Goal: Transaction & Acquisition: Book appointment/travel/reservation

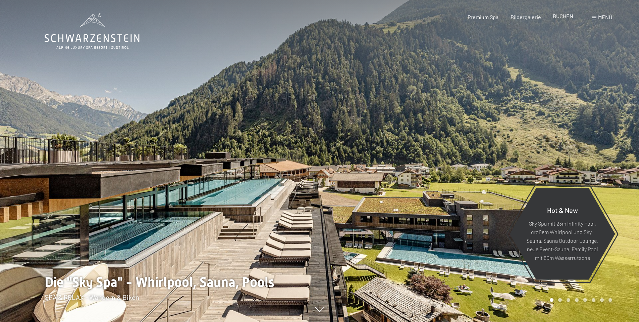
click at [562, 16] on span "BUCHEN" at bounding box center [563, 16] width 20 height 6
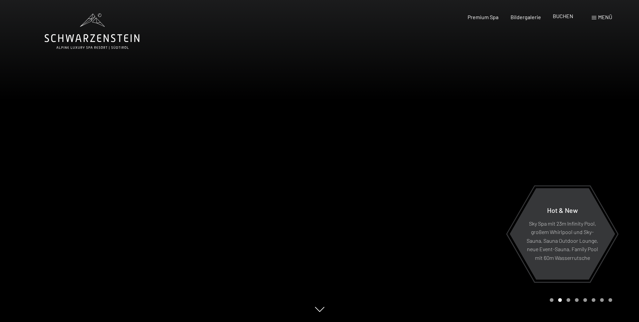
click at [559, 17] on span "BUCHEN" at bounding box center [563, 16] width 20 height 6
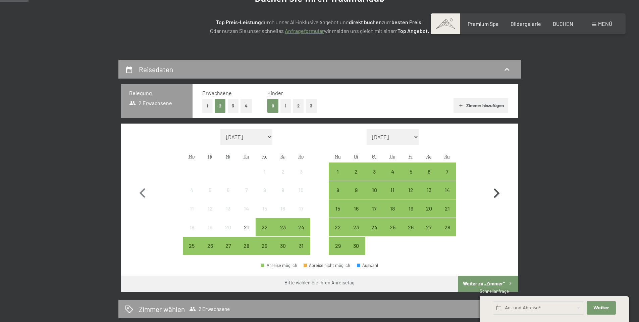
scroll to position [101, 0]
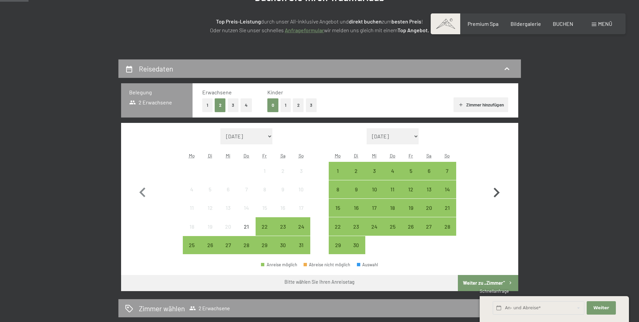
click at [496, 191] on icon "button" at bounding box center [497, 193] width 6 height 10
select select "2025-09-01"
select select "2025-10-01"
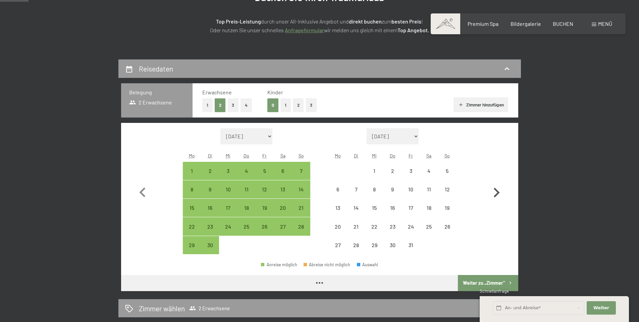
click at [496, 191] on icon "button" at bounding box center [497, 193] width 6 height 10
select select "2025-10-01"
select select "[DATE]"
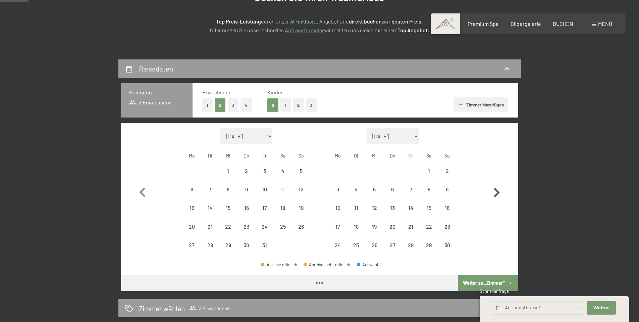
select select "2025-10-01"
select select "[DATE]"
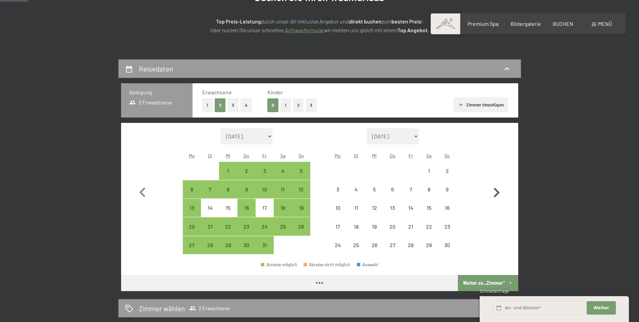
select select "2025-10-01"
select select "[DATE]"
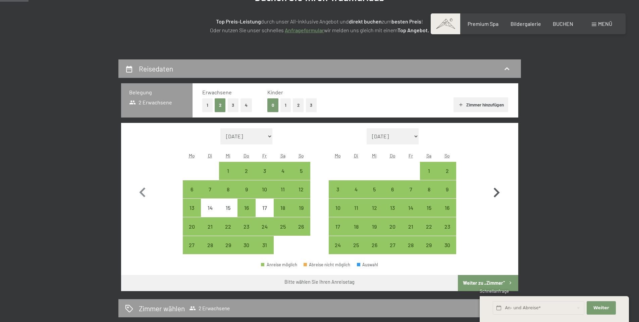
click at [496, 191] on icon "button" at bounding box center [497, 193] width 6 height 10
select select "[DATE]"
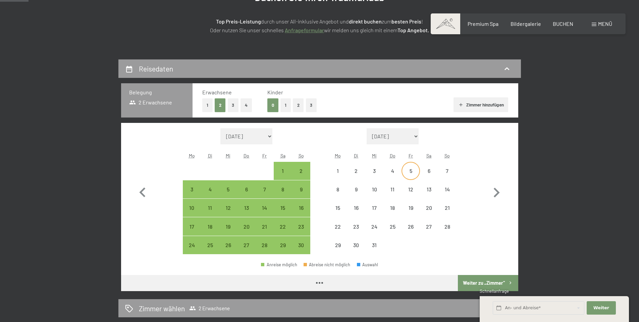
select select "[DATE]"
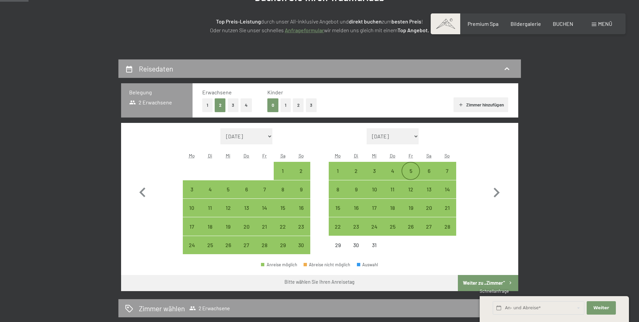
click at [410, 169] on div "5" at bounding box center [410, 176] width 17 height 17
select select "[DATE]"
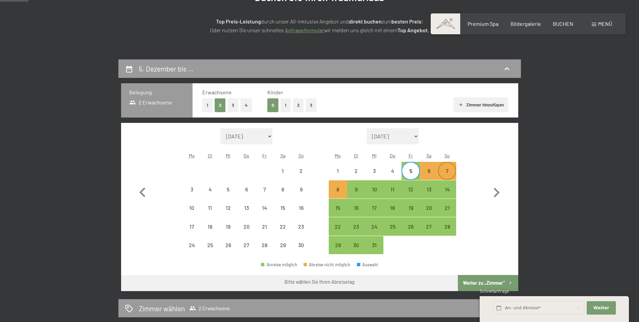
click at [446, 168] on div "7" at bounding box center [447, 176] width 17 height 17
select select "[DATE]"
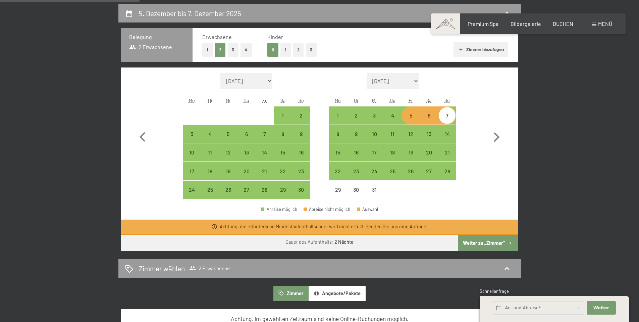
scroll to position [168, 0]
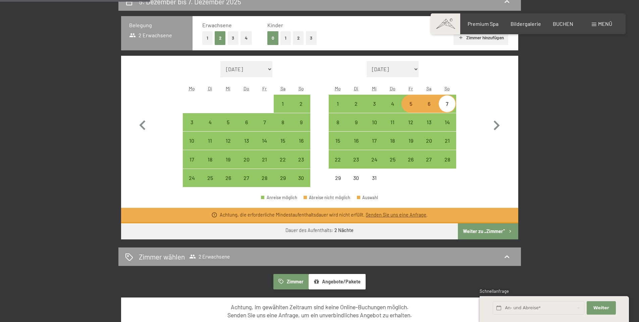
click at [266, 178] on span "Einwilligung Marketing*" at bounding box center [282, 180] width 55 height 7
click at [252, 178] on input "Einwilligung Marketing*" at bounding box center [248, 180] width 7 height 7
click at [264, 178] on span "Einwilligung Marketing*" at bounding box center [282, 180] width 55 height 7
click at [252, 178] on input "Einwilligung Marketing*" at bounding box center [248, 180] width 7 height 7
checkbox input "false"
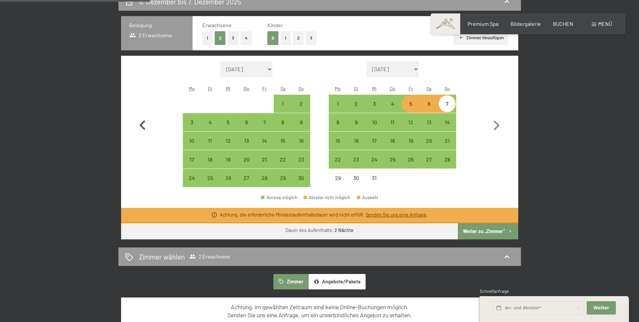
click at [141, 124] on icon "button" at bounding box center [142, 125] width 6 height 10
select select "2025-10-01"
select select "[DATE]"
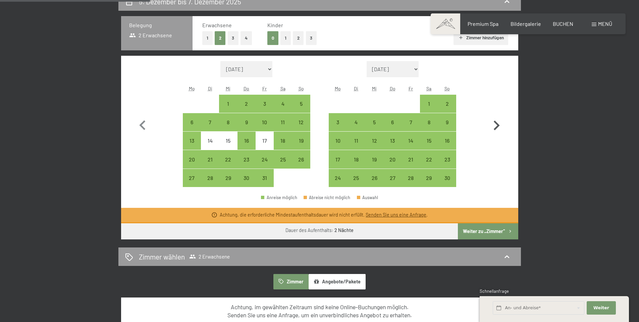
click at [494, 127] on icon "button" at bounding box center [496, 125] width 19 height 19
select select "[DATE]"
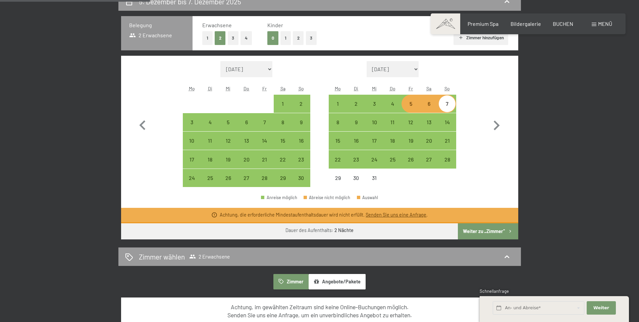
click at [265, 178] on span "Einwilligung Marketing*" at bounding box center [282, 180] width 55 height 7
click at [252, 178] on input "Einwilligung Marketing*" at bounding box center [248, 180] width 7 height 7
checkbox input "false"
click at [451, 105] on div "7" at bounding box center [447, 109] width 17 height 17
select select "[DATE]"
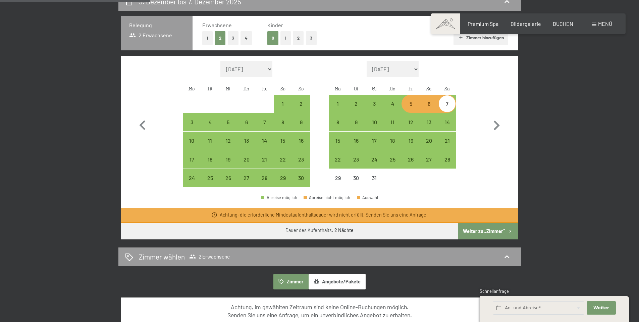
select select "[DATE]"
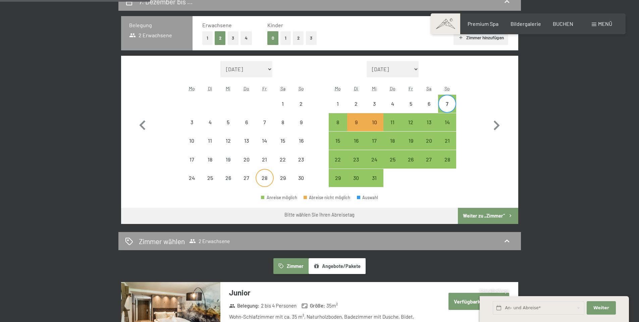
click at [268, 175] on div "28" at bounding box center [264, 183] width 17 height 17
select select "[DATE]"
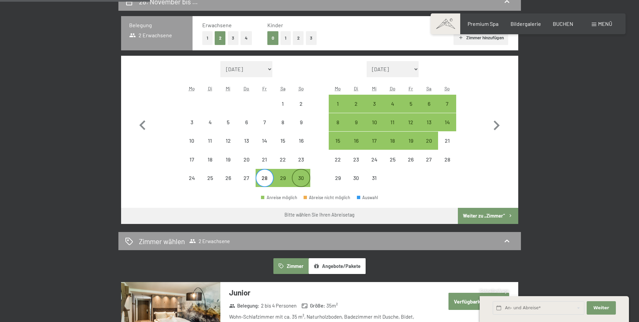
click at [301, 176] on div "30" at bounding box center [301, 183] width 17 height 17
select select "[DATE]"
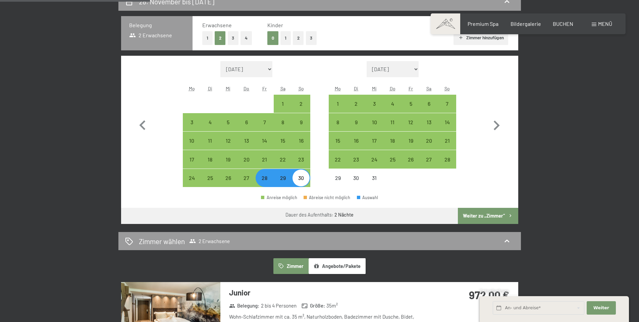
click at [486, 212] on button "Weiter zu „Zimmer“" at bounding box center [488, 216] width 60 height 16
select select "[DATE]"
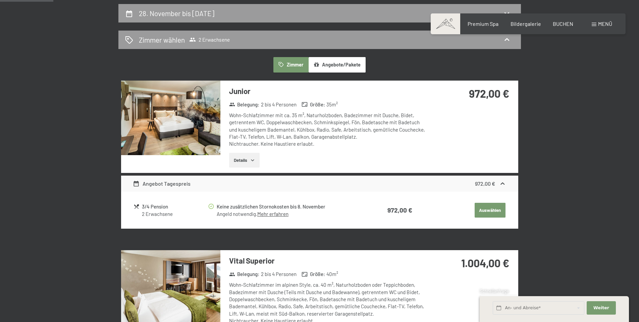
scroll to position [127, 0]
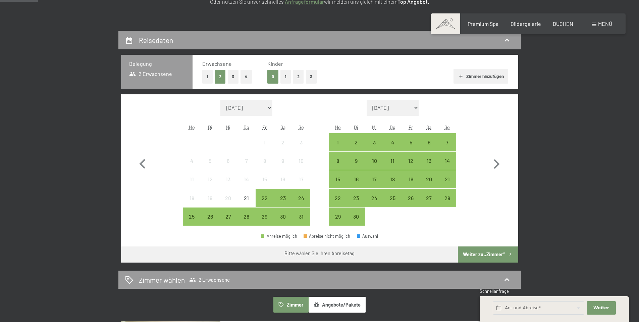
scroll to position [134, 0]
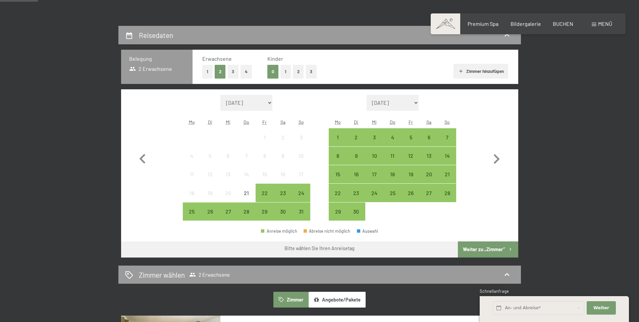
click at [206, 70] on button "1" at bounding box center [207, 72] width 10 height 14
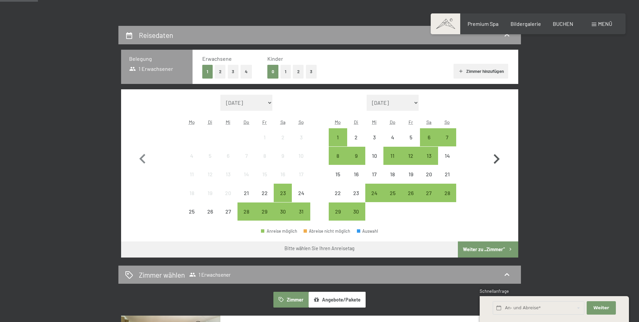
click at [495, 154] on icon "button" at bounding box center [496, 158] width 19 height 19
select select "[DATE]"
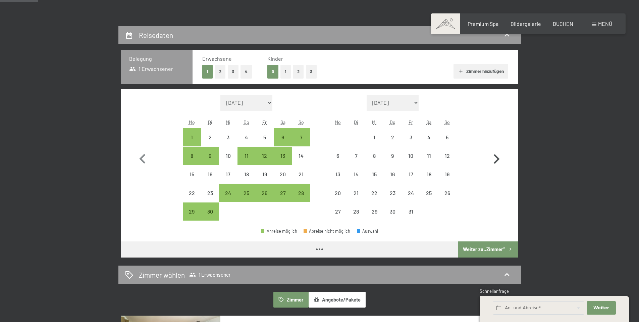
click at [495, 154] on icon "button" at bounding box center [496, 158] width 19 height 19
select select "[DATE]"
select select "2025-11-01"
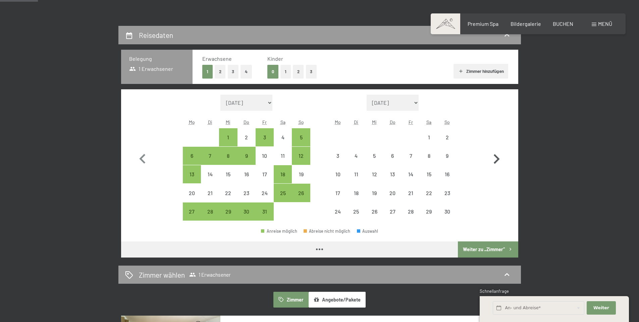
click at [495, 154] on icon "button" at bounding box center [496, 158] width 19 height 19
select select "2025-11-01"
select select "2025-12-01"
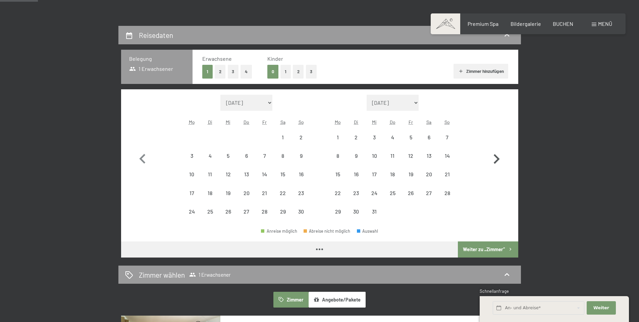
select select "2025-11-01"
select select "2025-12-01"
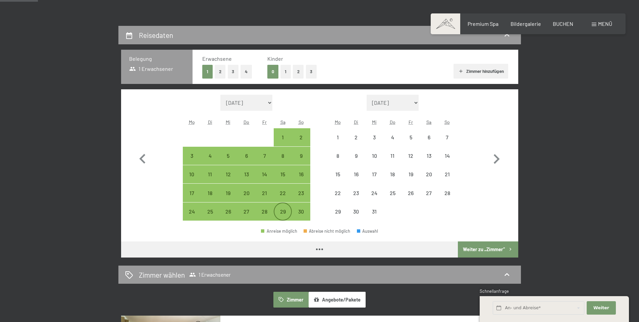
select select "2025-11-01"
select select "2025-12-01"
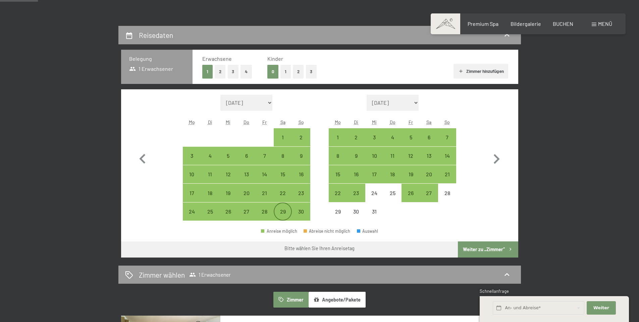
click at [279, 213] on div "29" at bounding box center [282, 217] width 17 height 17
select select "2025-11-01"
select select "2025-12-01"
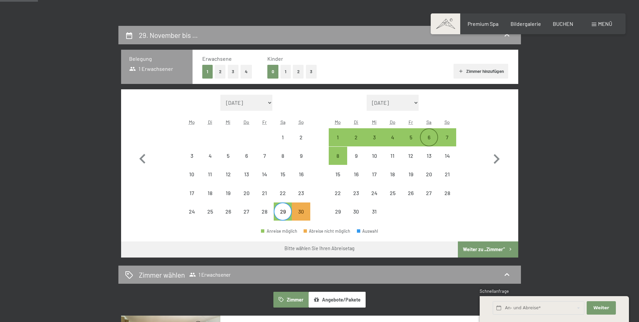
click at [430, 135] on div "6" at bounding box center [429, 143] width 17 height 17
select select "2025-11-01"
select select "2025-12-01"
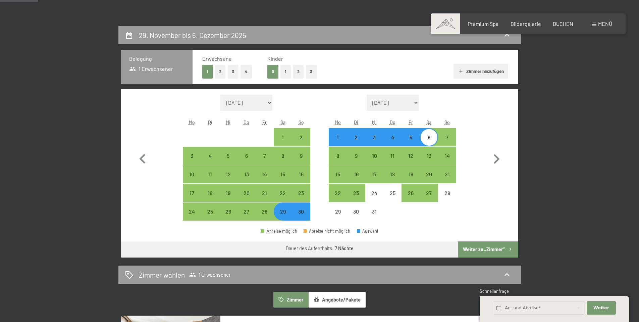
click at [487, 249] on button "Weiter zu „Zimmer“" at bounding box center [488, 249] width 60 height 16
select select "2025-11-01"
select select "2025-12-01"
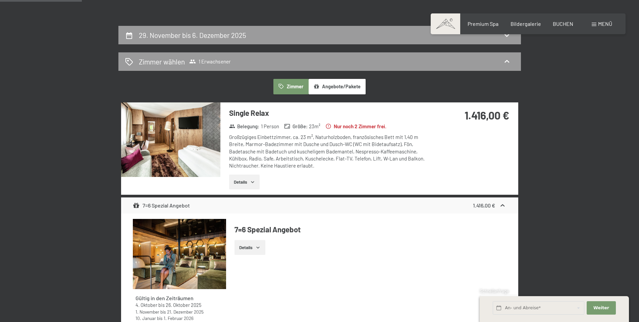
scroll to position [160, 0]
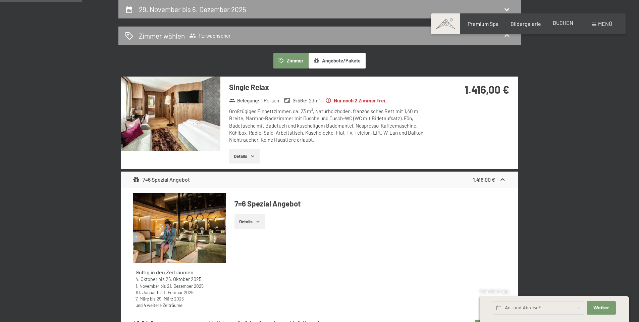
click at [558, 23] on span "BUCHEN" at bounding box center [563, 22] width 20 height 6
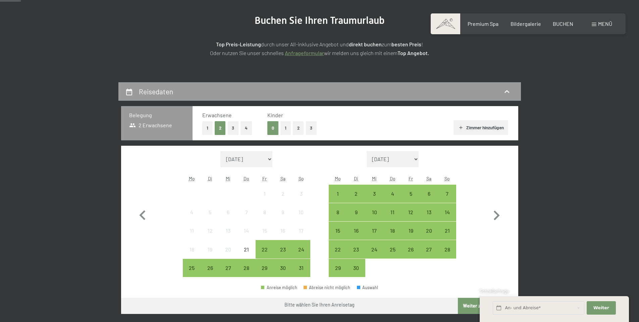
scroll to position [67, 0]
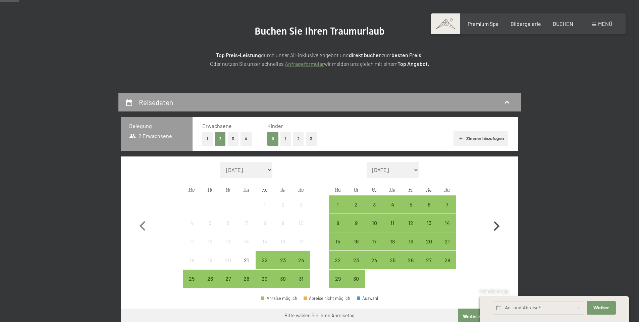
click at [495, 226] on icon "button" at bounding box center [496, 225] width 19 height 19
select select "[DATE]"
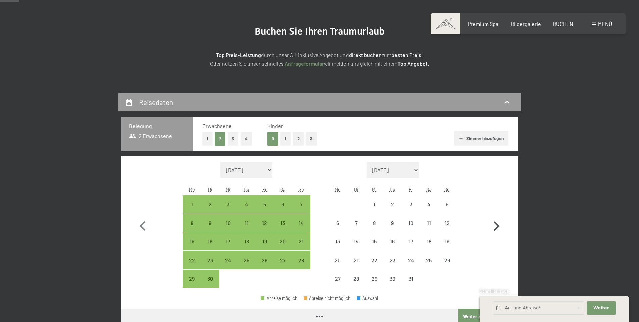
select select "[DATE]"
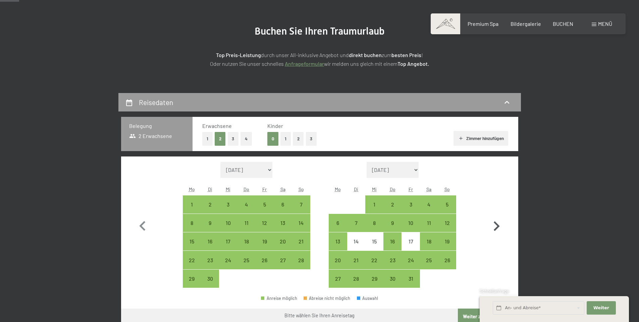
click at [495, 226] on icon "button" at bounding box center [496, 225] width 19 height 19
select select "2025-10-01"
select select "2025-11-01"
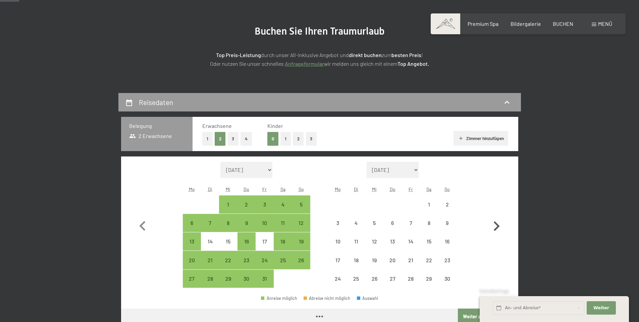
select select "2025-10-01"
select select "2025-11-01"
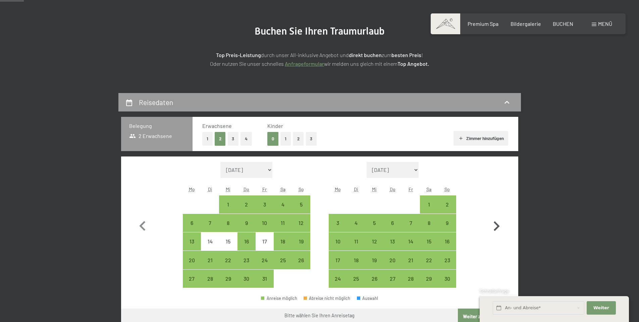
scroll to position [101, 0]
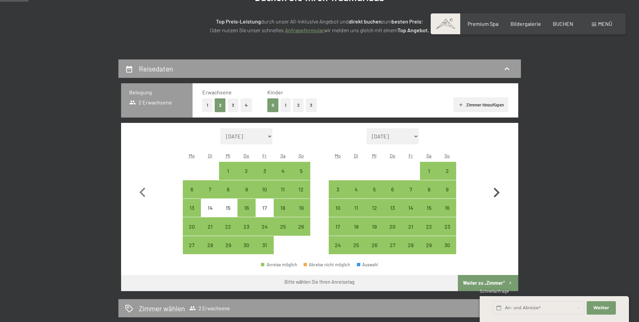
click at [497, 193] on icon "button" at bounding box center [496, 192] width 19 height 19
select select "2025-11-01"
select select "2025-12-01"
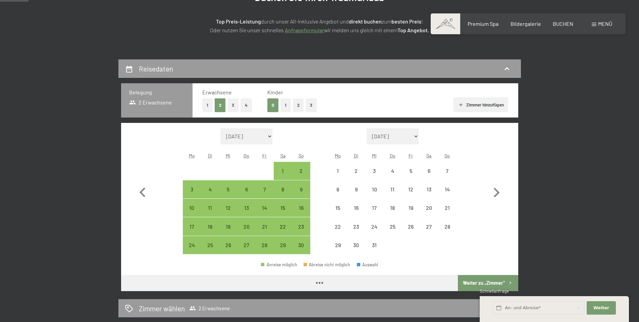
select select "2025-11-01"
select select "2025-12-01"
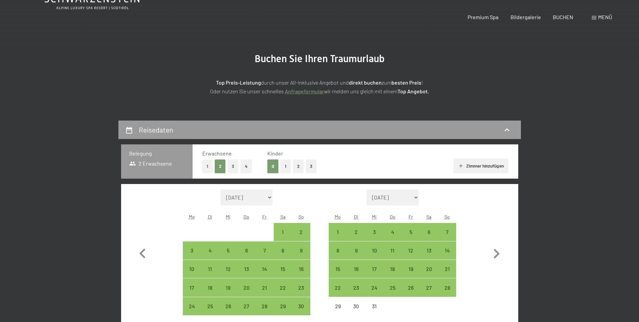
scroll to position [0, 0]
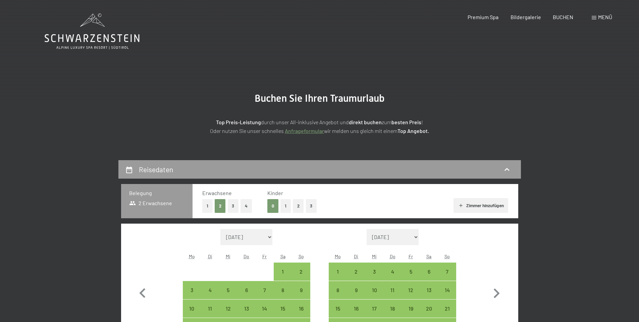
click at [88, 35] on icon at bounding box center [92, 31] width 95 height 36
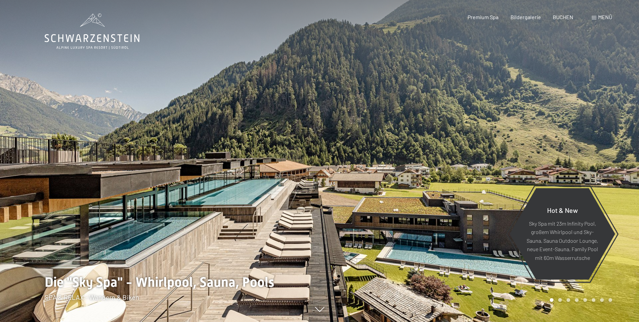
click at [600, 16] on span "Menü" at bounding box center [605, 17] width 14 height 6
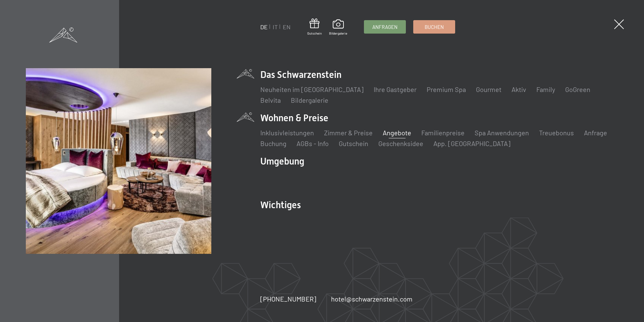
click at [402, 129] on link "Angebote" at bounding box center [397, 133] width 29 height 8
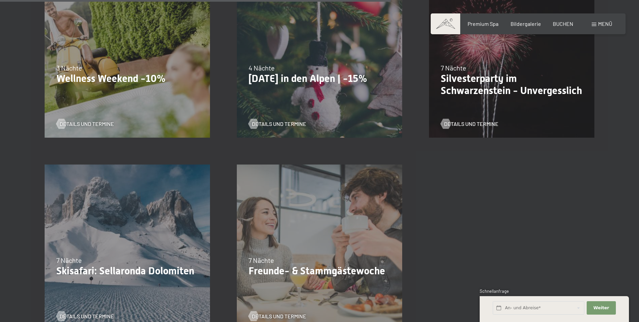
scroll to position [839, 0]
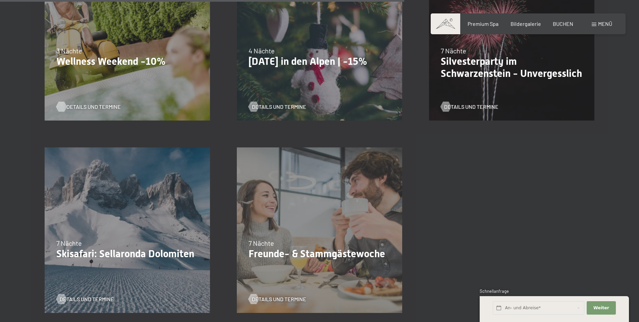
click at [78, 106] on span "Details und Termine" at bounding box center [93, 106] width 54 height 7
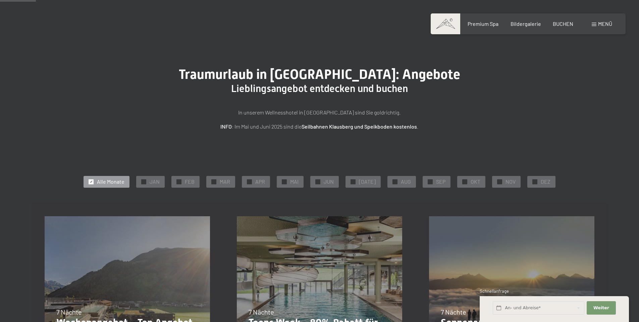
scroll to position [0, 0]
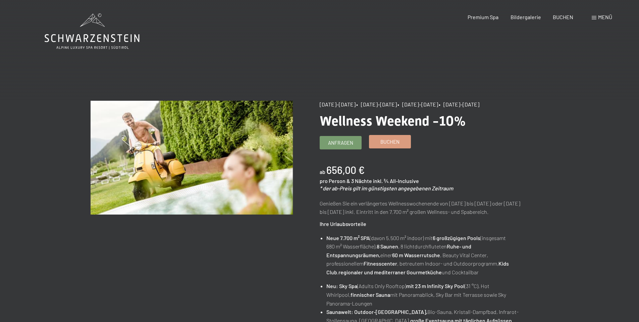
click at [381, 143] on span "Buchen" at bounding box center [390, 141] width 19 height 7
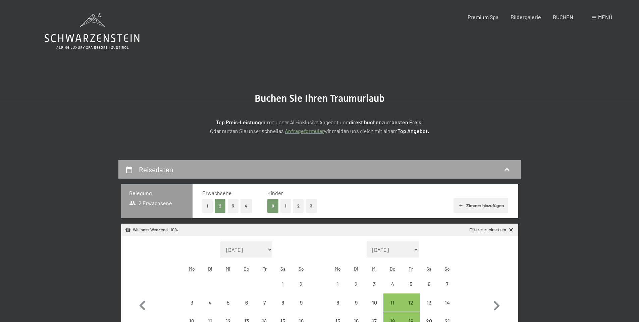
select select "[DATE]"
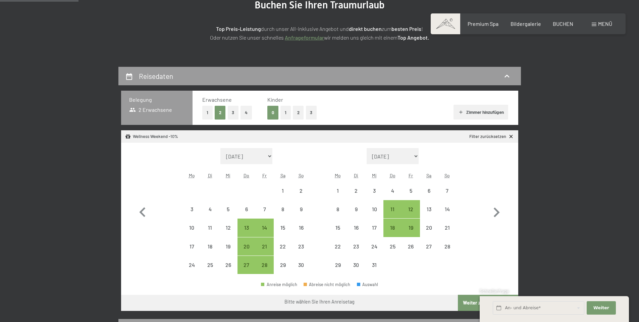
scroll to position [101, 0]
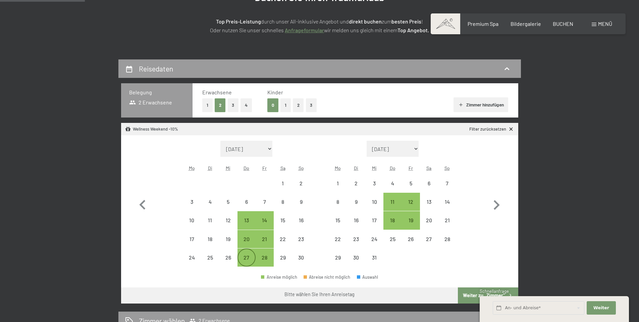
click at [249, 255] on div "27" at bounding box center [246, 263] width 17 height 17
select select "[DATE]"
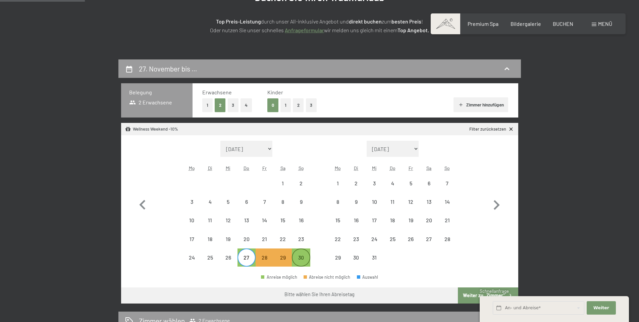
click at [301, 256] on div "30" at bounding box center [301, 263] width 17 height 17
select select "[DATE]"
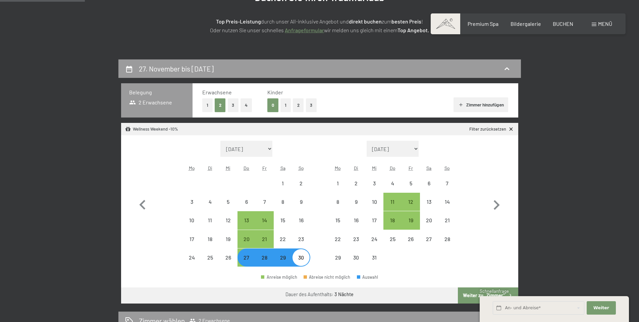
select select "[DATE]"
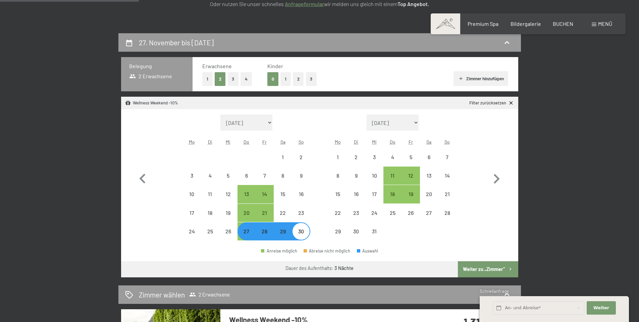
scroll to position [168, 0]
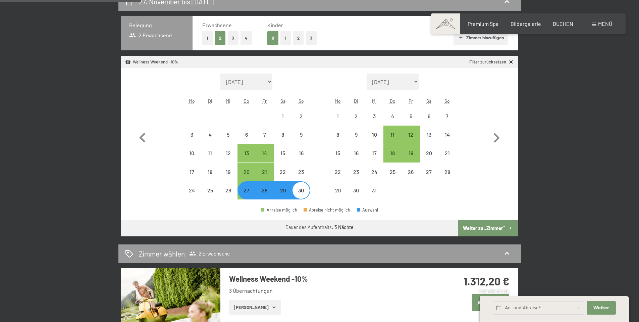
click at [493, 226] on button "Weiter zu „Zimmer“" at bounding box center [488, 228] width 60 height 16
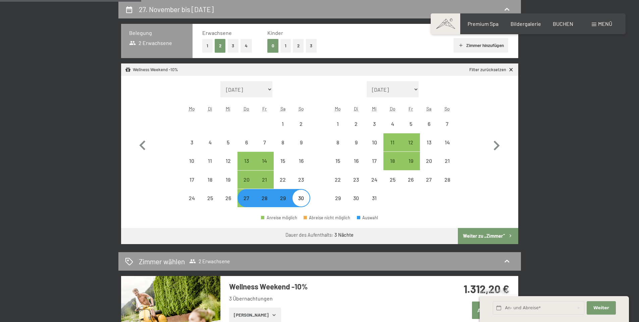
select select "[DATE]"
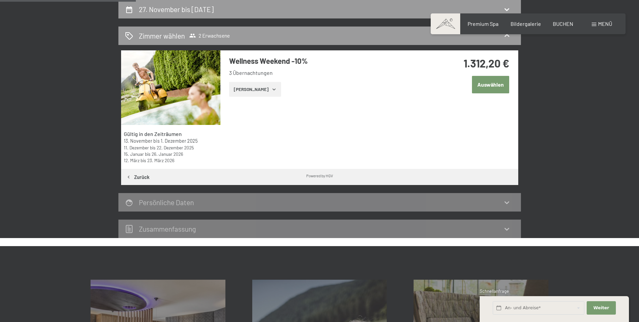
click at [496, 85] on button "Auswählen" at bounding box center [490, 84] width 37 height 17
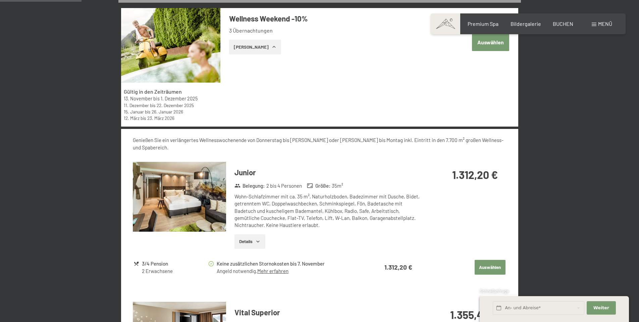
scroll to position [195, 0]
